Goal: Find specific page/section: Find specific page/section

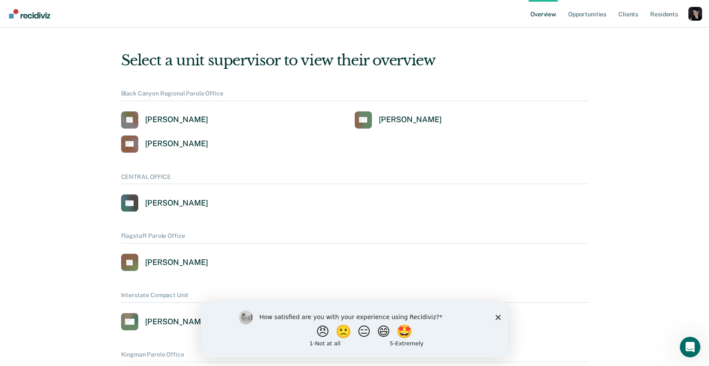
click at [699, 16] on div "Profile dropdown button" at bounding box center [696, 14] width 14 height 14
click at [653, 33] on link "Profile" at bounding box center [660, 34] width 69 height 7
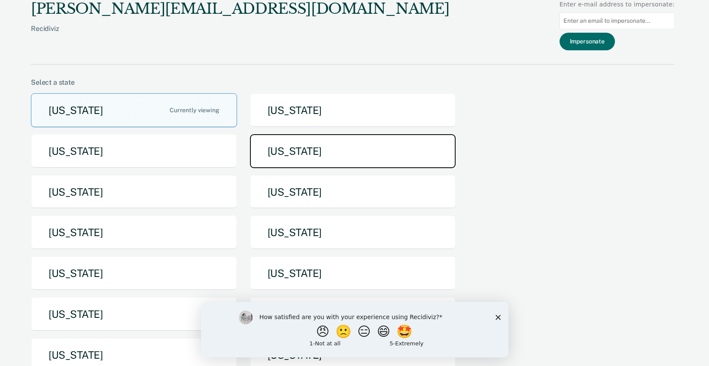
click at [296, 163] on button "[US_STATE]" at bounding box center [353, 151] width 206 height 34
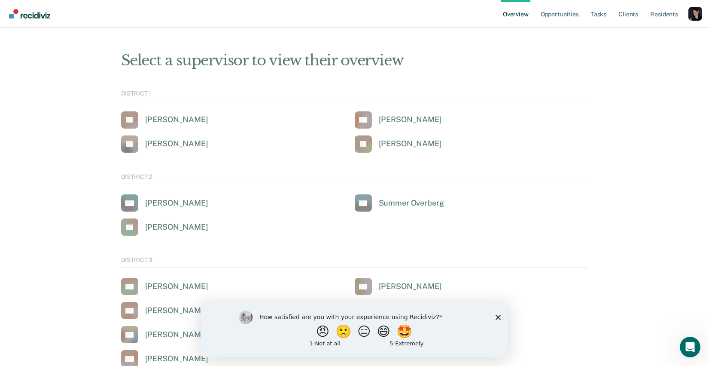
click at [500, 314] on polygon "Close survey" at bounding box center [497, 316] width 5 height 5
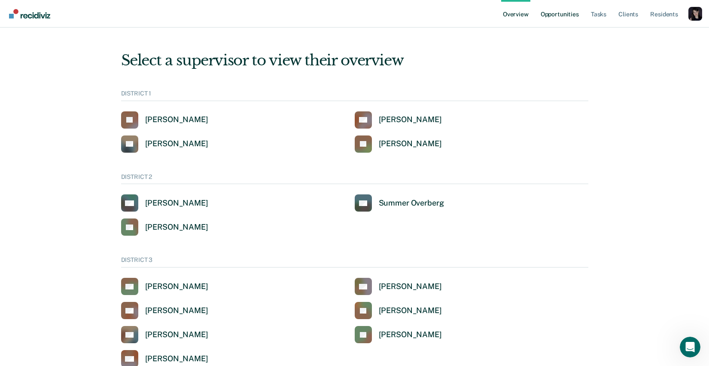
click at [561, 18] on link "Opportunities" at bounding box center [560, 13] width 42 height 27
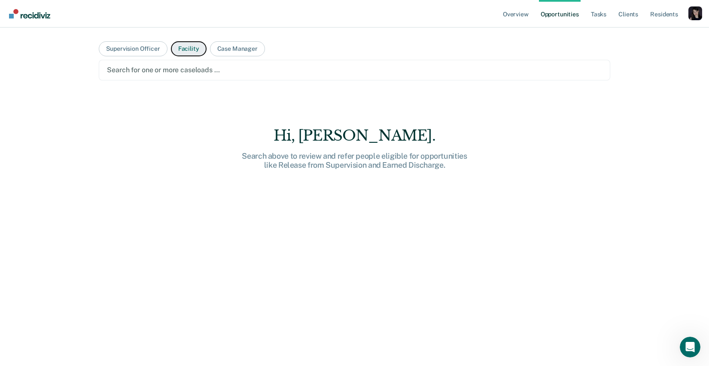
click at [184, 46] on button "Facility" at bounding box center [189, 48] width 36 height 15
click at [175, 69] on div at bounding box center [354, 70] width 495 height 10
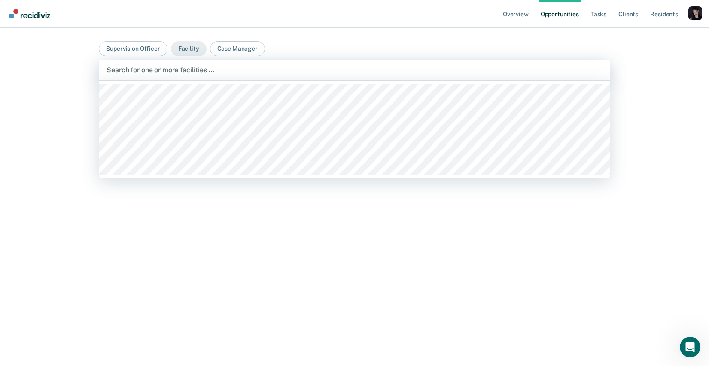
click at [217, 71] on div at bounding box center [355, 70] width 496 height 10
type input "namp"
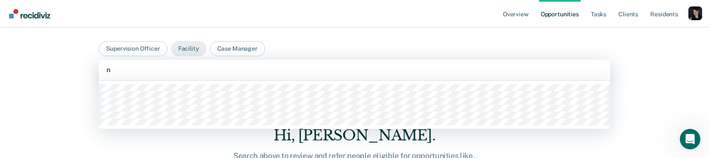
scroll to position [20, 0]
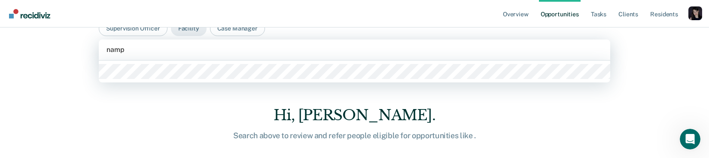
type input "nampa"
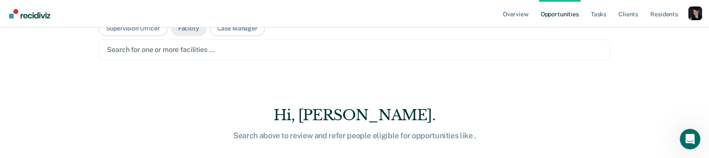
click at [203, 49] on div at bounding box center [354, 50] width 495 height 10
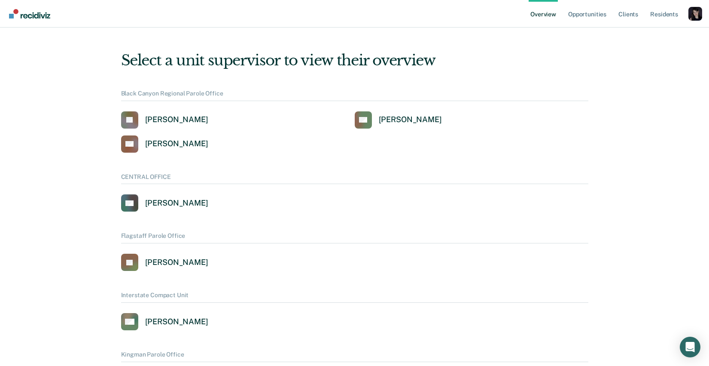
click at [689, 14] on div "Profile dropdown button" at bounding box center [696, 14] width 14 height 14
click at [671, 35] on link "Profile" at bounding box center [660, 34] width 69 height 7
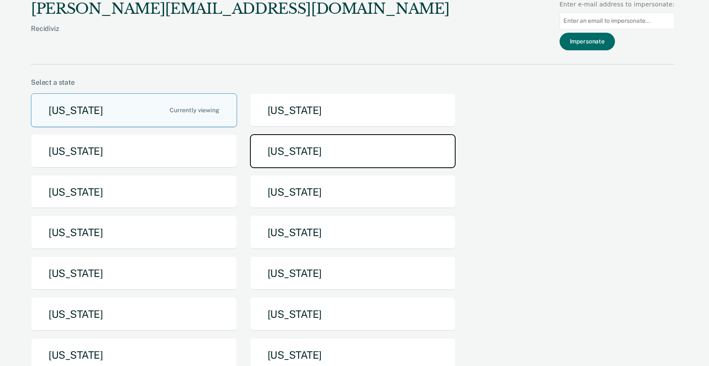
click at [292, 159] on button "[US_STATE]" at bounding box center [353, 151] width 206 height 34
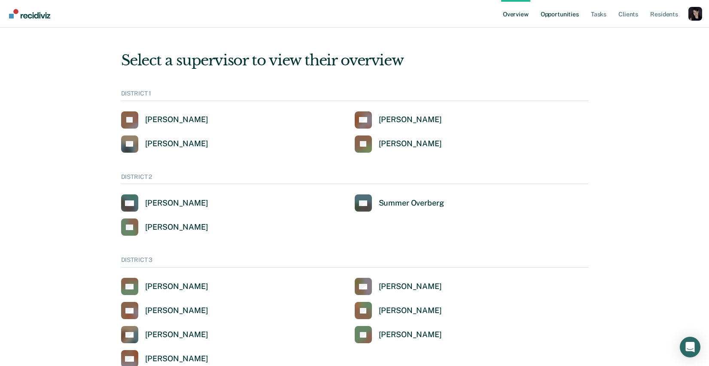
click at [555, 20] on link "Opportunities" at bounding box center [560, 13] width 42 height 27
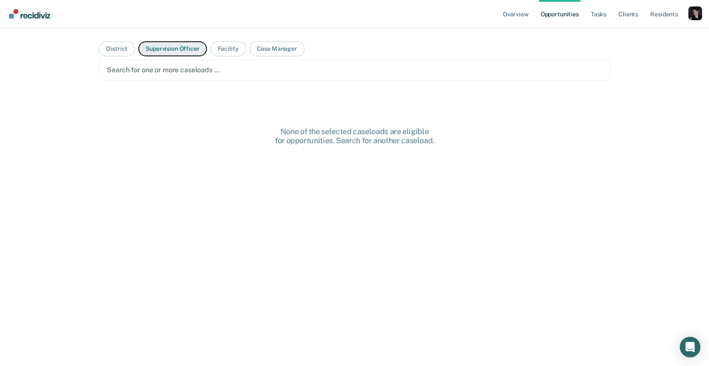
click at [189, 45] on button "Supervision Officer" at bounding box center [172, 48] width 68 height 15
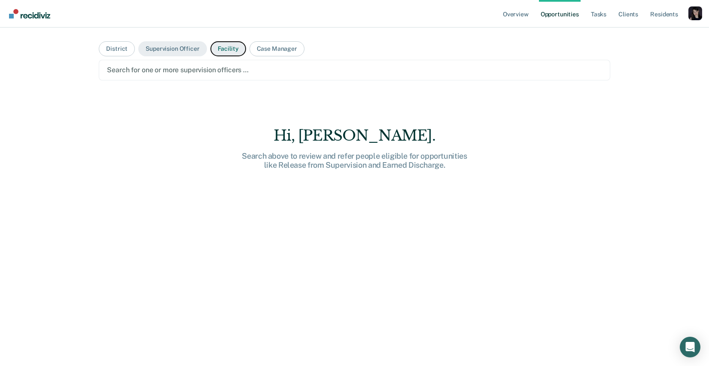
click at [222, 46] on button "Facility" at bounding box center [228, 48] width 36 height 15
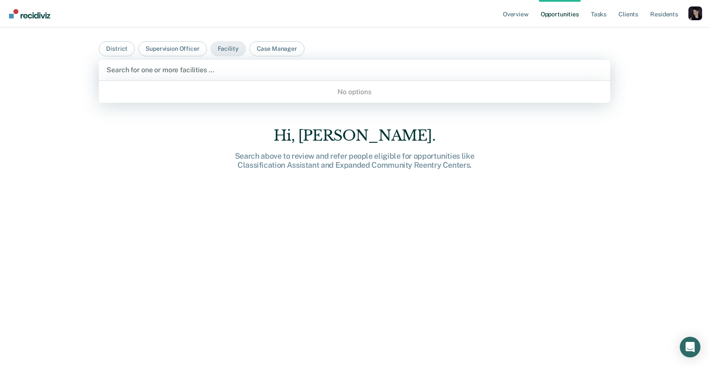
click at [209, 73] on div at bounding box center [355, 70] width 496 height 10
